Goal: Task Accomplishment & Management: Manage account settings

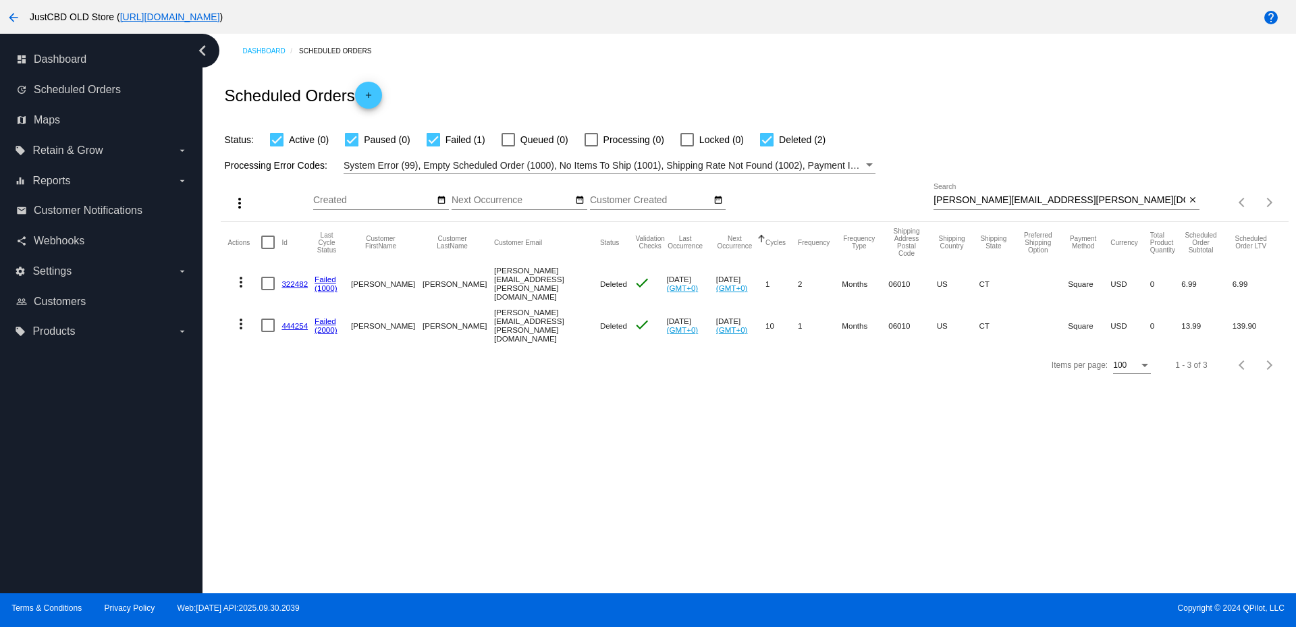
click at [982, 198] on input "[PERSON_NAME][EMAIL_ADDRESS][PERSON_NAME][DOMAIN_NAME]" at bounding box center [1059, 200] width 252 height 11
paste input "gbsmith1980"
type input "[EMAIL_ADDRESS][DOMAIN_NAME]"
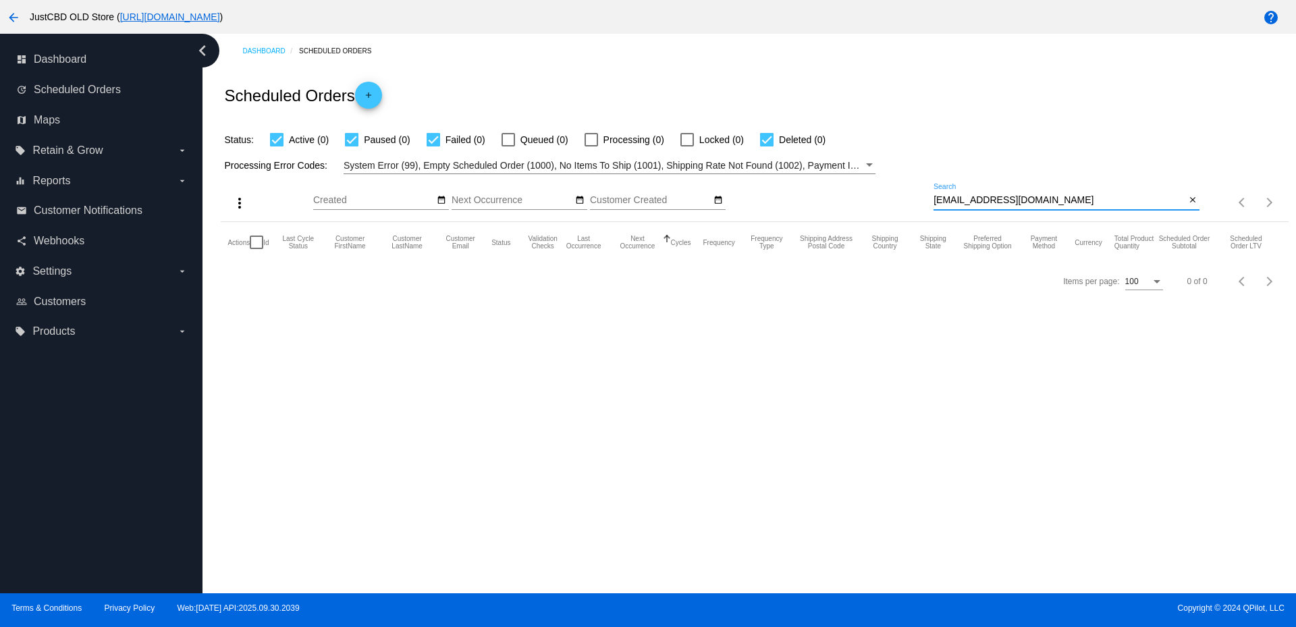
click at [3, 10] on button "arrow_back" at bounding box center [13, 16] width 27 height 27
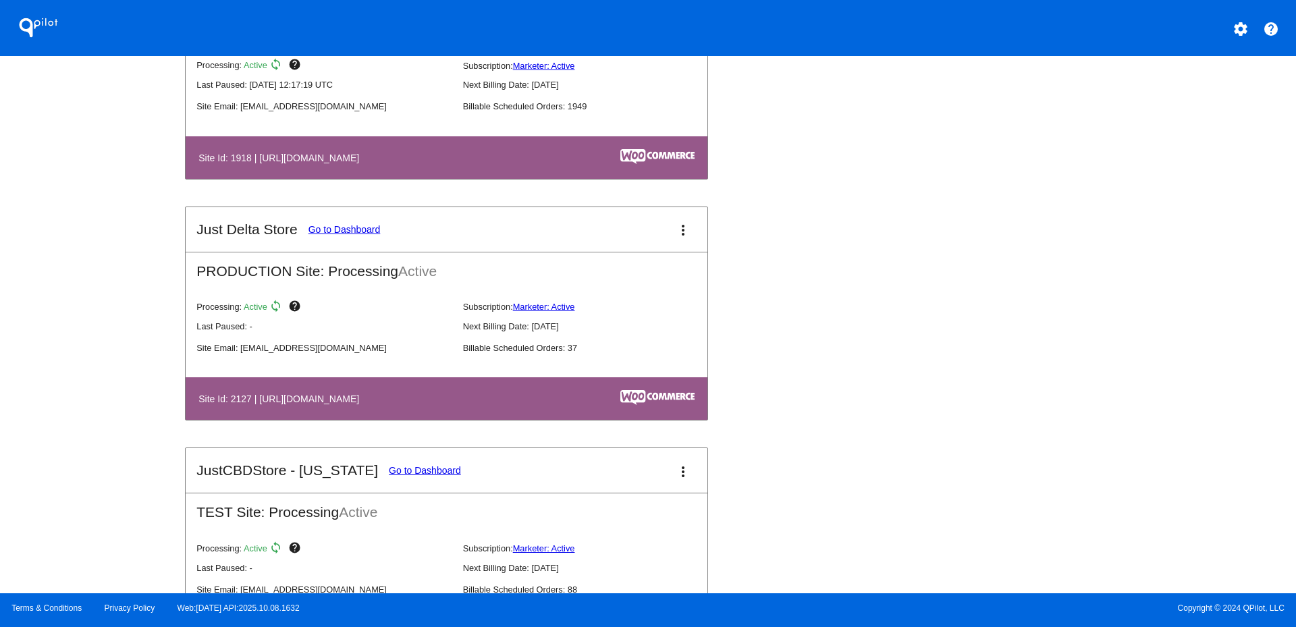
scroll to position [1393, 0]
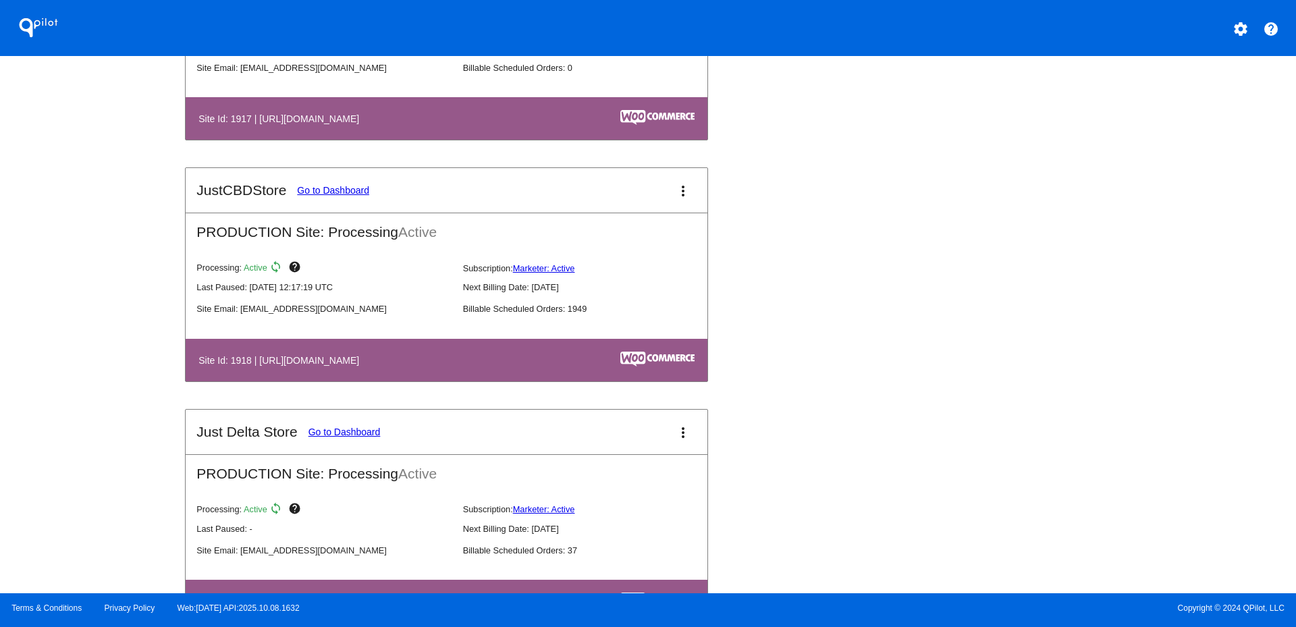
click at [675, 189] on mat-icon "more_vert" at bounding box center [683, 191] width 16 height 16
click at [638, 191] on span "dashboard" at bounding box center [630, 188] width 51 height 6
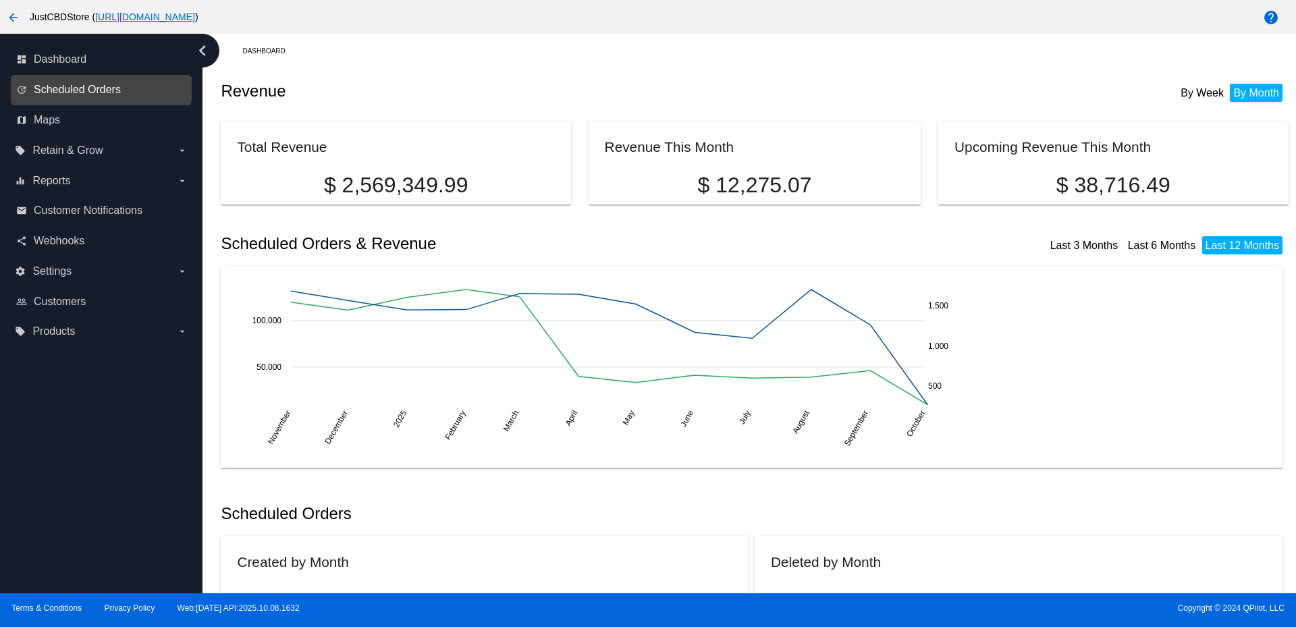
click at [102, 89] on span "Scheduled Orders" at bounding box center [77, 90] width 87 height 12
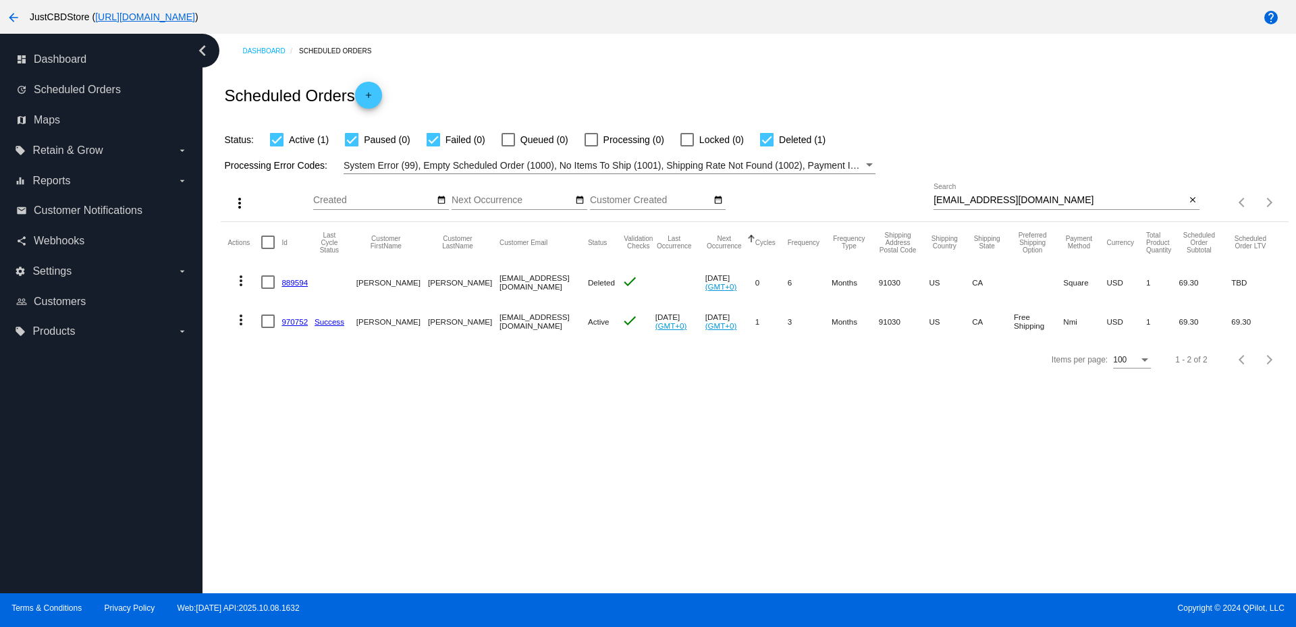
click at [286, 325] on link "970752" at bounding box center [294, 321] width 26 height 9
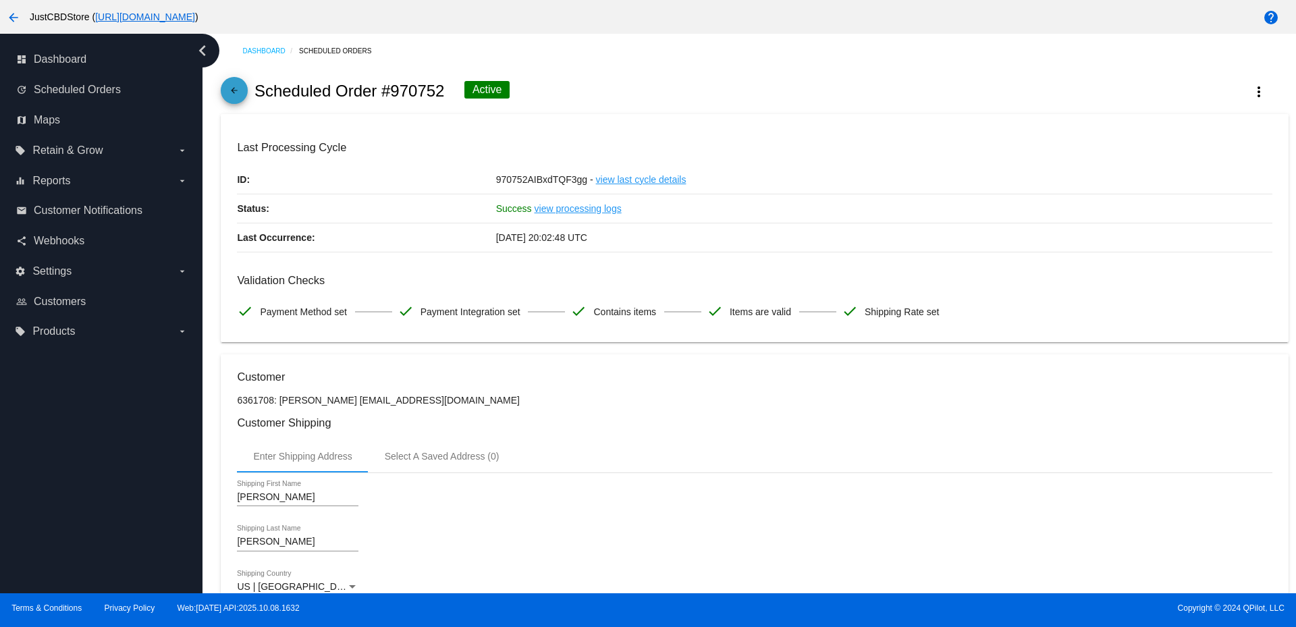
click at [225, 94] on link "arrow_back" at bounding box center [234, 90] width 27 height 27
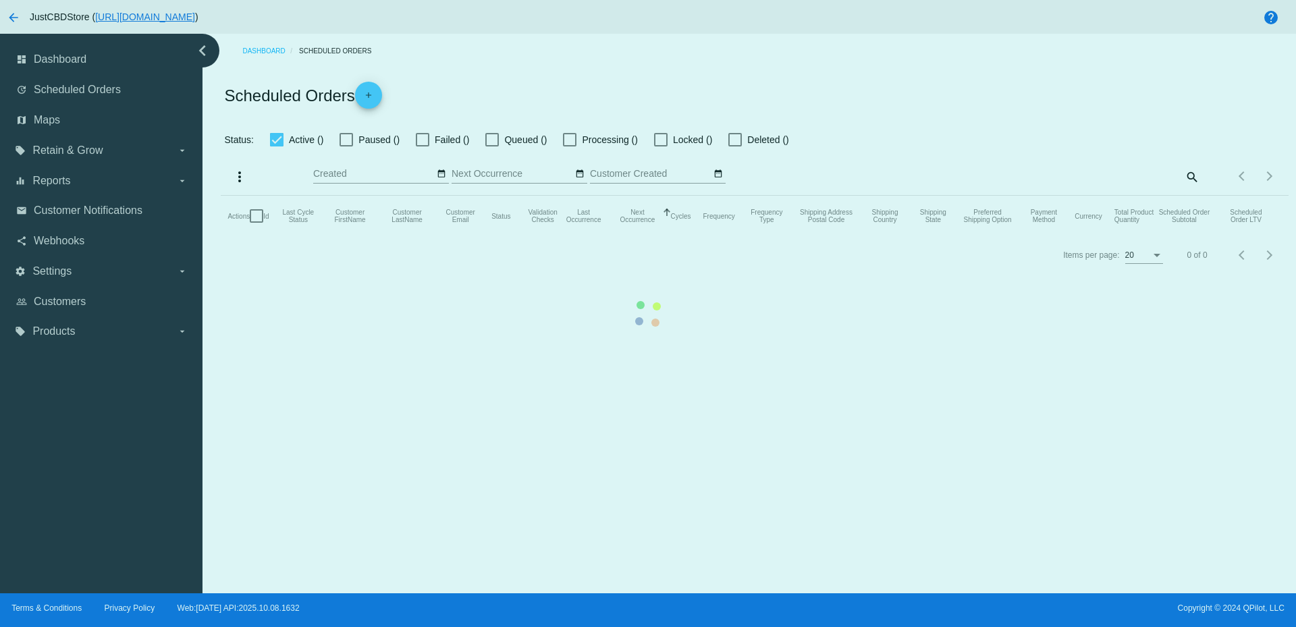
checkbox input "true"
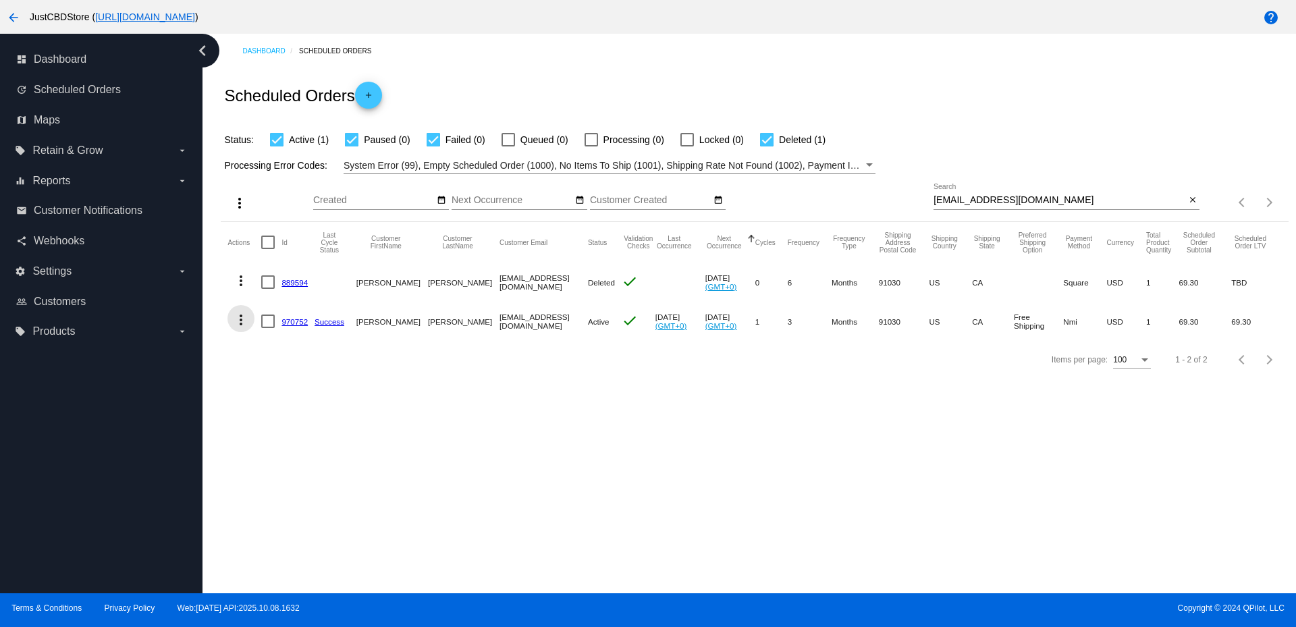
click at [240, 313] on mat-icon "more_vert" at bounding box center [241, 320] width 16 height 16
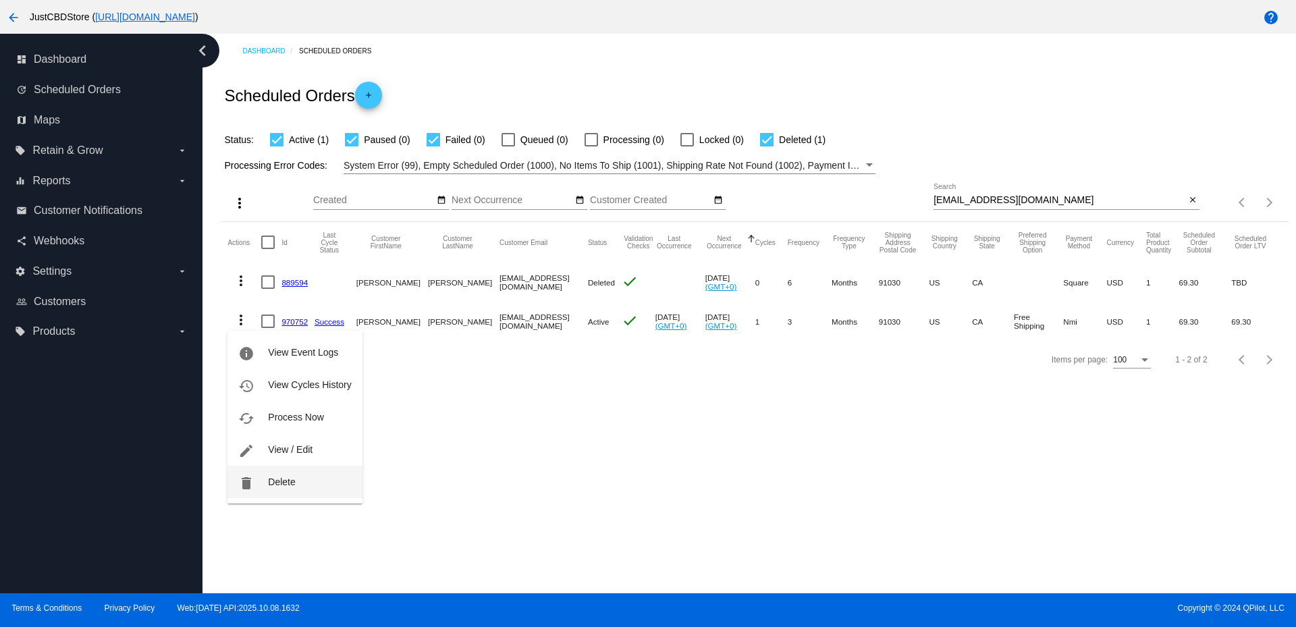
click at [272, 481] on span "Delete" at bounding box center [281, 482] width 27 height 11
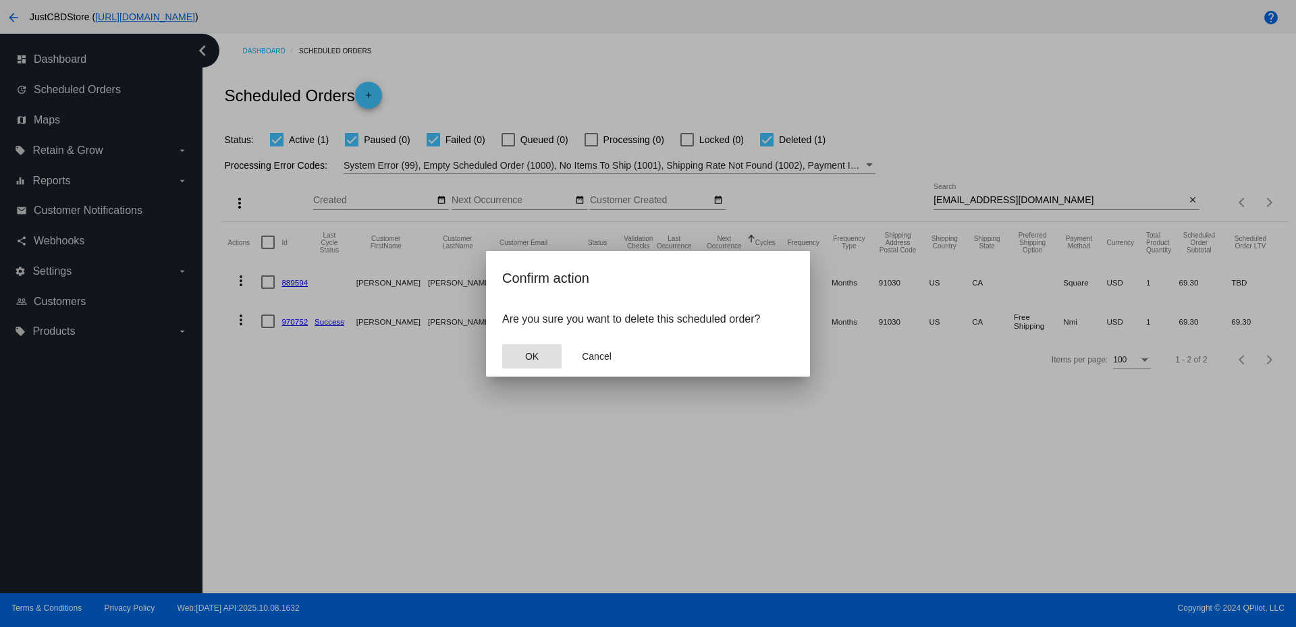
click at [523, 356] on button "OK" at bounding box center [531, 356] width 59 height 24
